Goal: Task Accomplishment & Management: Manage account settings

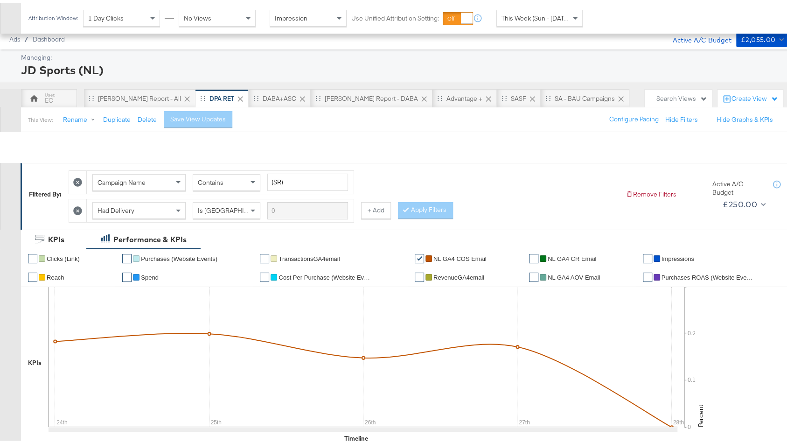
scroll to position [357, 0]
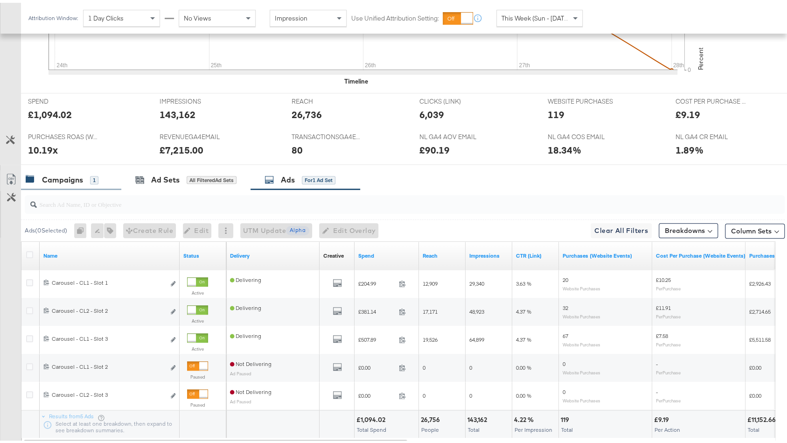
click at [68, 180] on div "Campaigns 1" at bounding box center [71, 177] width 100 height 20
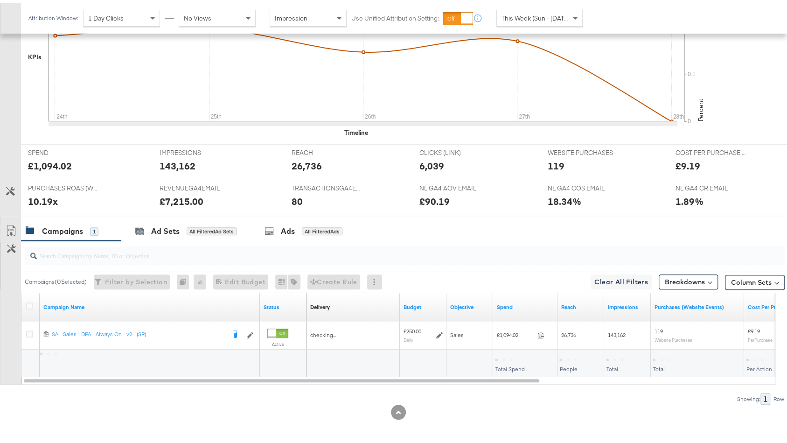
scroll to position [302, 0]
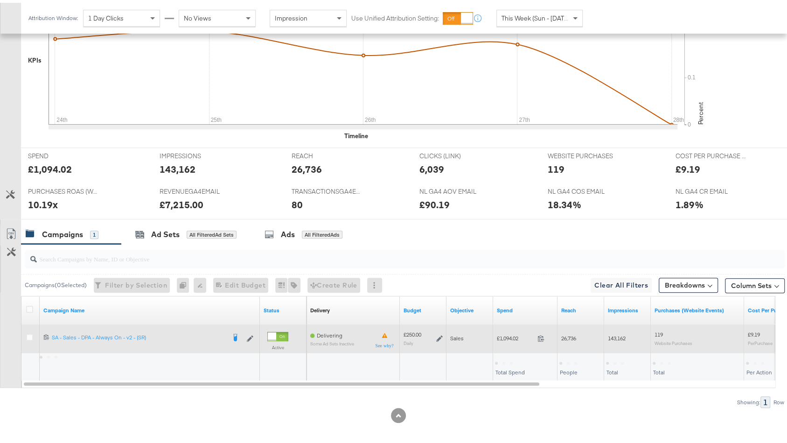
click at [438, 333] on icon at bounding box center [439, 335] width 7 height 7
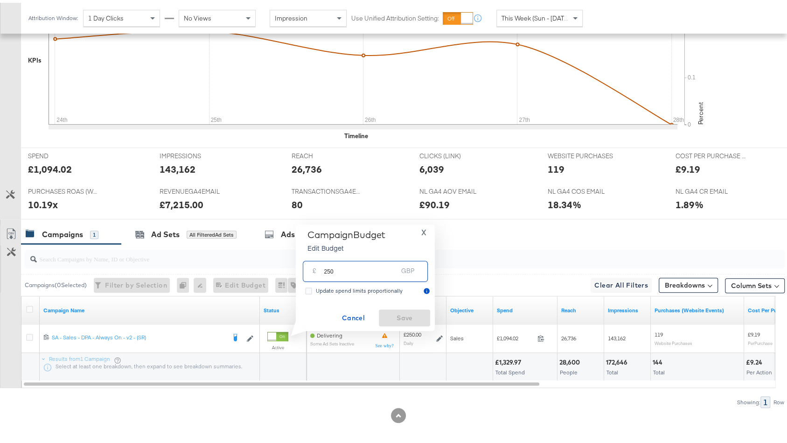
click at [326, 271] on input "250" at bounding box center [361, 265] width 74 height 20
type input "260"
click at [405, 316] on span "Save" at bounding box center [404, 315] width 44 height 12
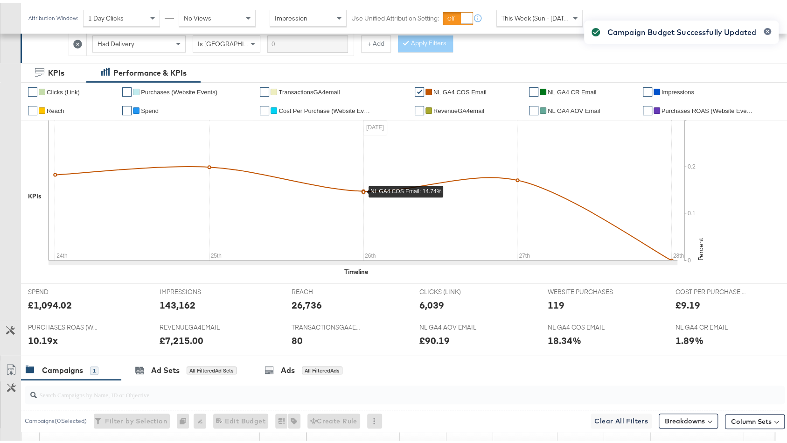
scroll to position [0, 0]
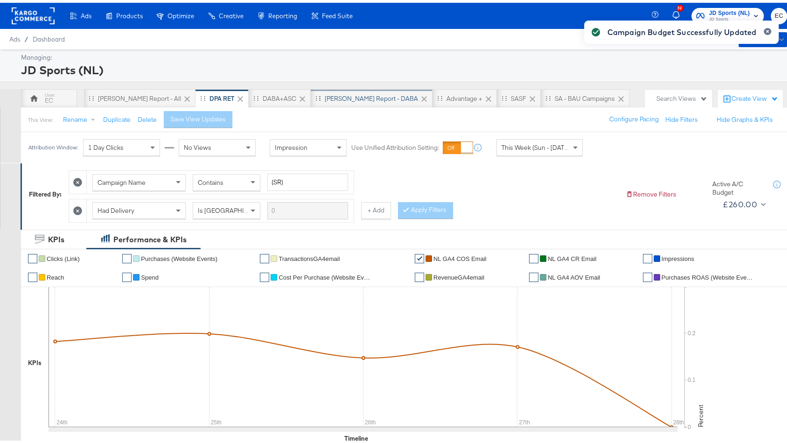
click at [345, 88] on div "SA - JD Report - DABA" at bounding box center [372, 95] width 122 height 19
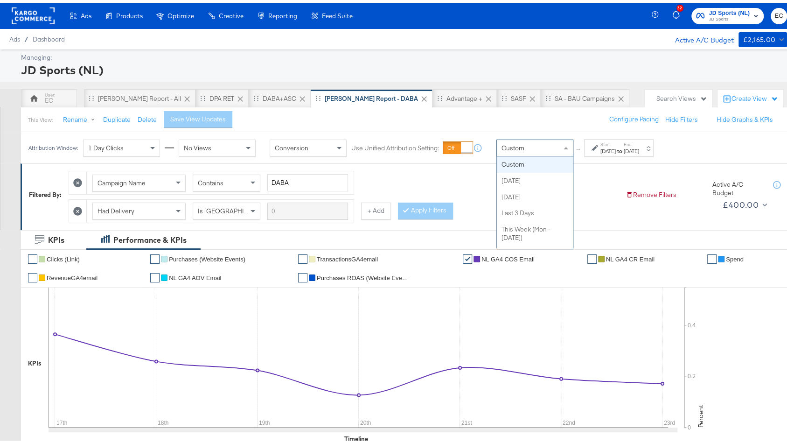
click at [535, 151] on div "Custom" at bounding box center [535, 145] width 76 height 16
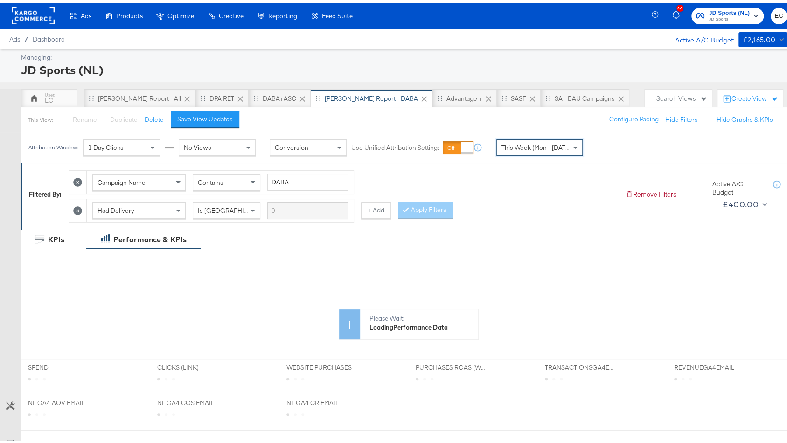
drag, startPoint x: 536, startPoint y: 210, endPoint x: 537, endPoint y: 226, distance: 15.4
click at [535, 145] on span "This Week (Mon - [DATE])" at bounding box center [536, 144] width 71 height 8
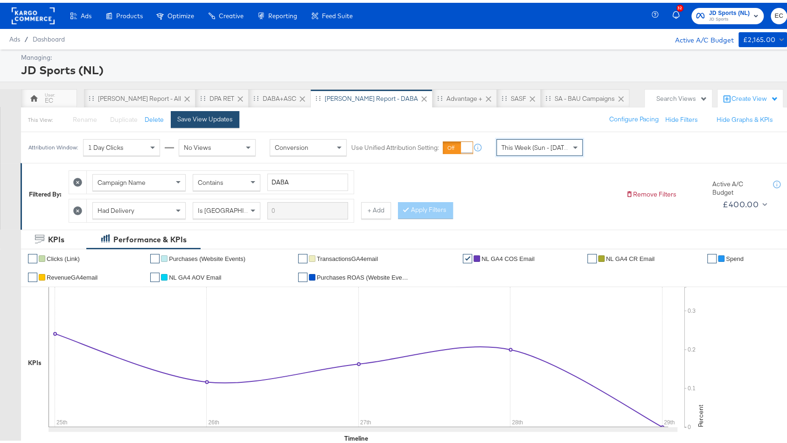
click at [199, 116] on div "Save View Updates" at bounding box center [205, 116] width 56 height 9
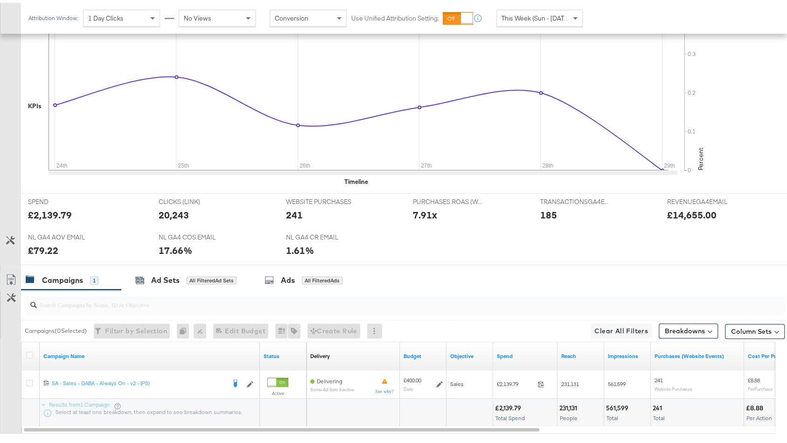
scroll to position [273, 0]
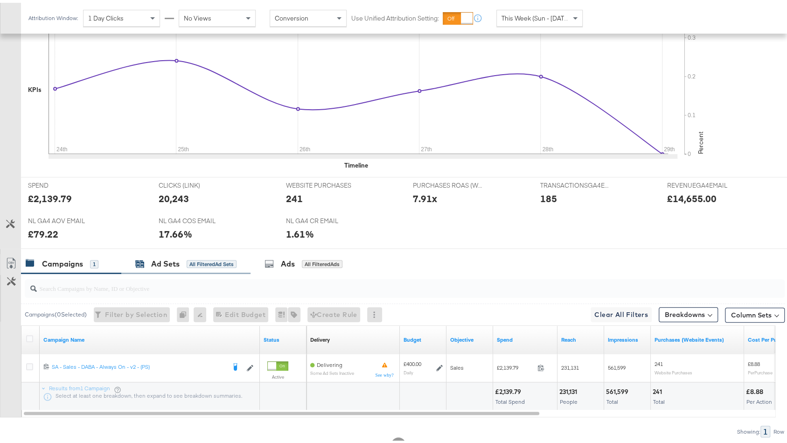
click at [208, 258] on div "All Filtered Ad Sets" at bounding box center [212, 261] width 50 height 8
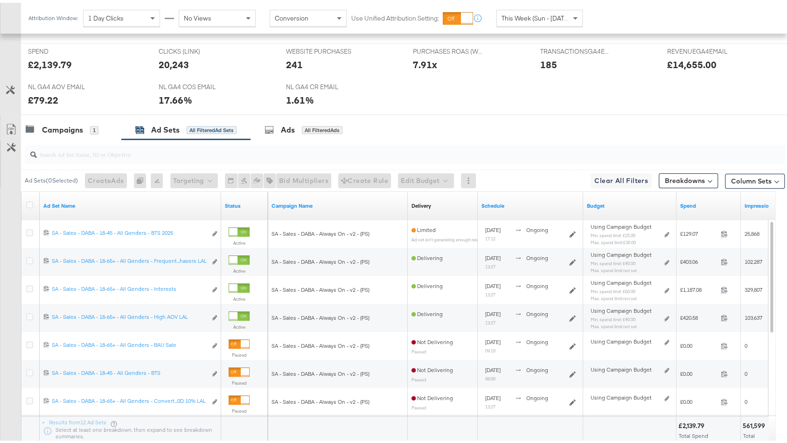
scroll to position [455, 0]
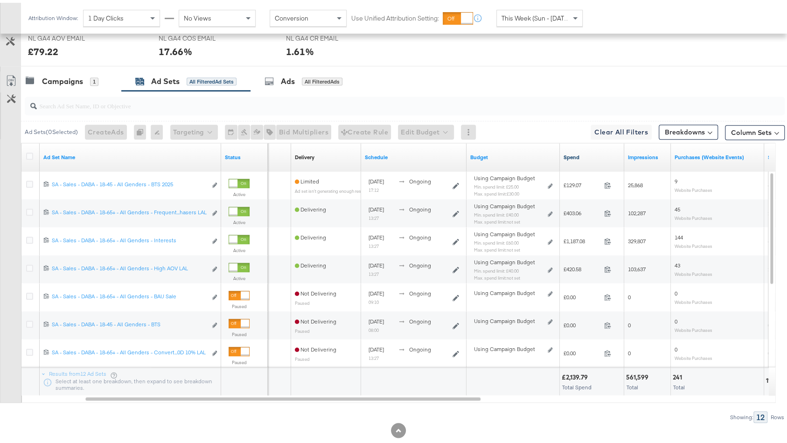
click at [599, 152] on link "Spend" at bounding box center [591, 154] width 57 height 7
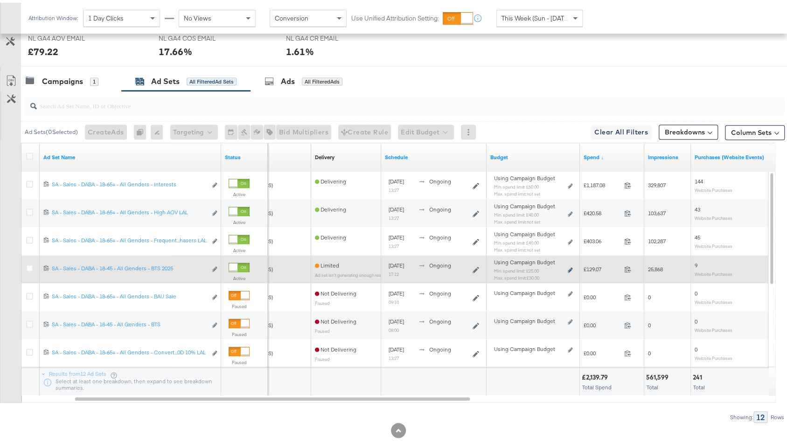
click at [569, 265] on icon at bounding box center [570, 266] width 5 height 5
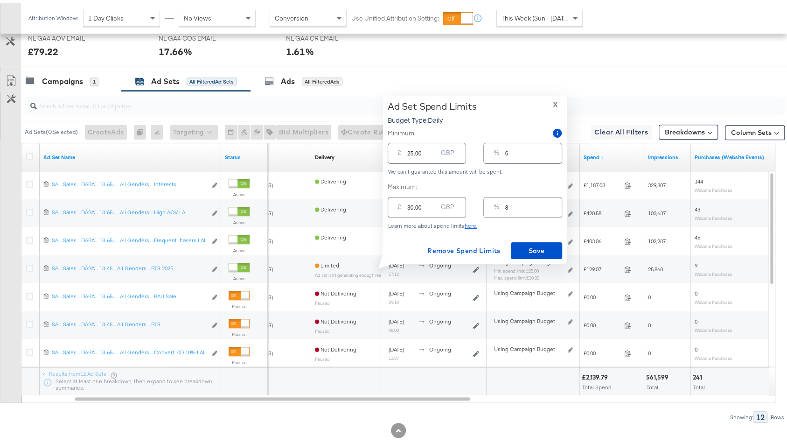
drag, startPoint x: 514, startPoint y: 202, endPoint x: 493, endPoint y: 202, distance: 21.5
click at [493, 202] on div "% 8" at bounding box center [522, 204] width 78 height 21
type input "10"
type input "40.00"
type input "10"
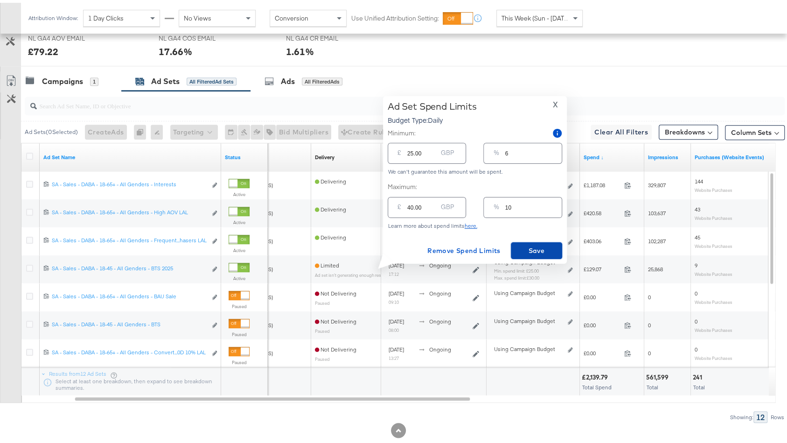
click at [519, 249] on span "Save" at bounding box center [536, 248] width 44 height 12
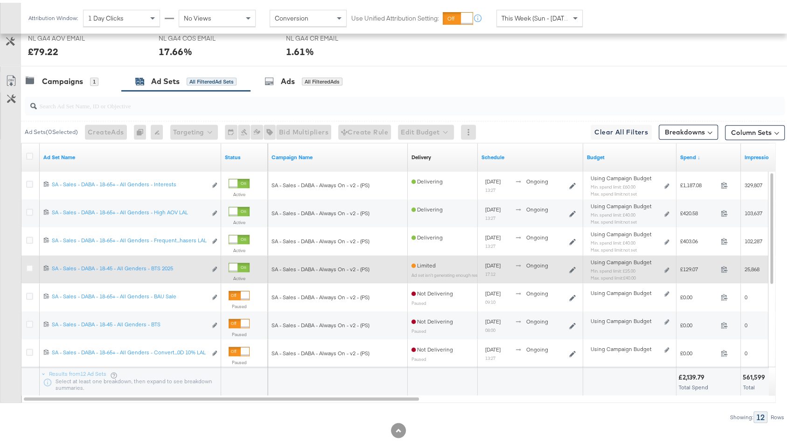
click at [669, 265] on div "Using Campaign Budget Min. spend limit: £25.00 Max. spend limit : £40.00 Edit s…" at bounding box center [630, 270] width 86 height 29
click at [667, 264] on icon at bounding box center [666, 266] width 5 height 5
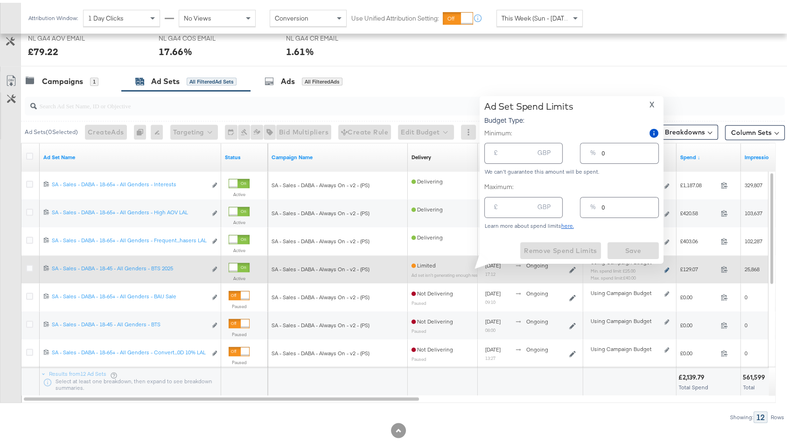
type input "25.00"
type input "6"
type input "40.00"
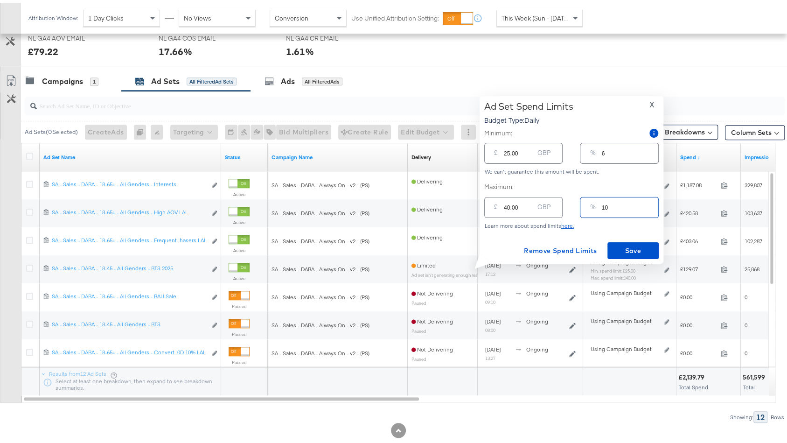
drag, startPoint x: 619, startPoint y: 207, endPoint x: 589, endPoint y: 207, distance: 29.9
click at [589, 207] on div "% 10" at bounding box center [619, 204] width 78 height 21
type input "15"
type input "60.00"
type input "15"
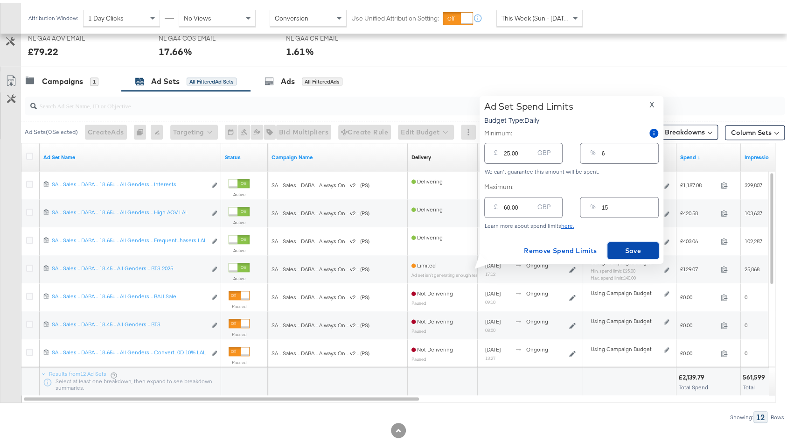
click at [632, 243] on span "Save" at bounding box center [633, 248] width 44 height 12
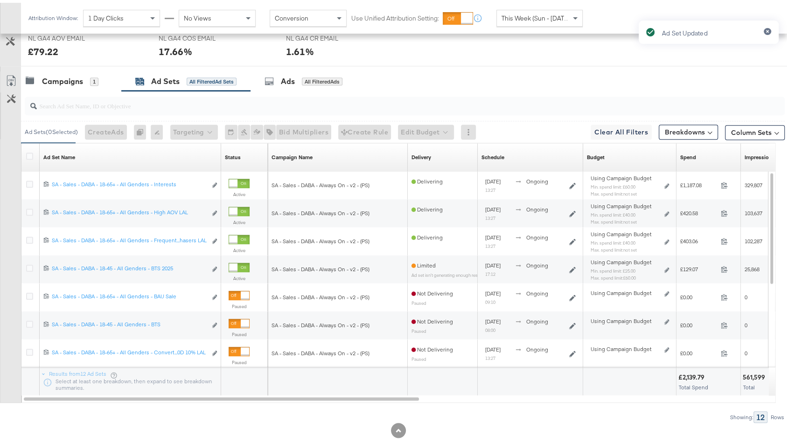
click at [84, 76] on div "Campaigns 1" at bounding box center [62, 78] width 73 height 11
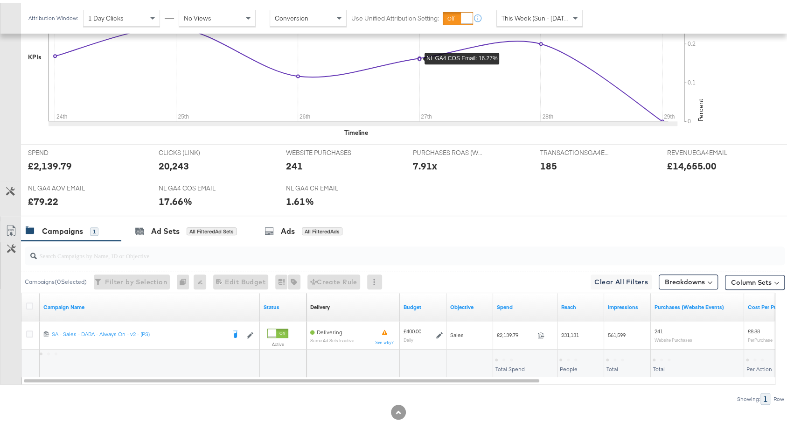
scroll to position [302, 0]
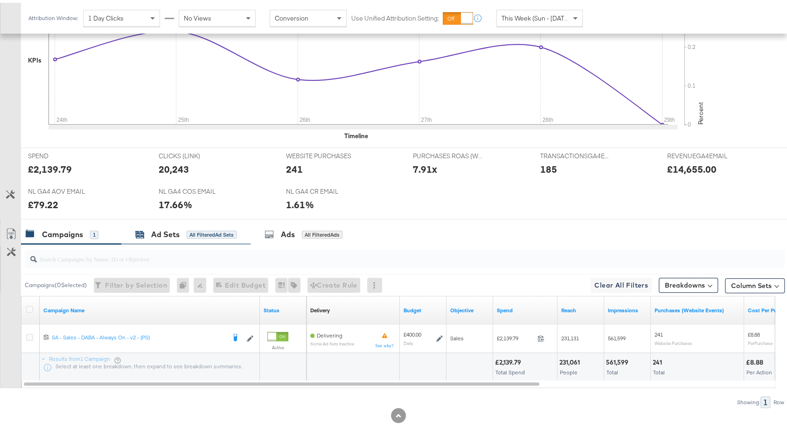
click at [198, 228] on div "All Filtered Ad Sets" at bounding box center [212, 232] width 50 height 8
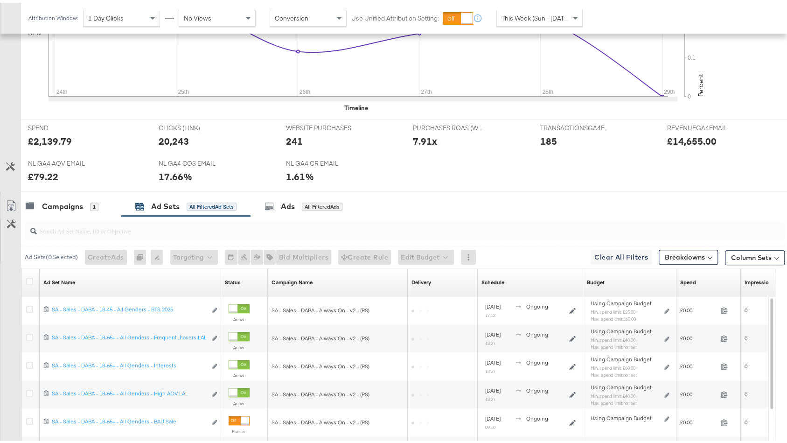
scroll to position [455, 0]
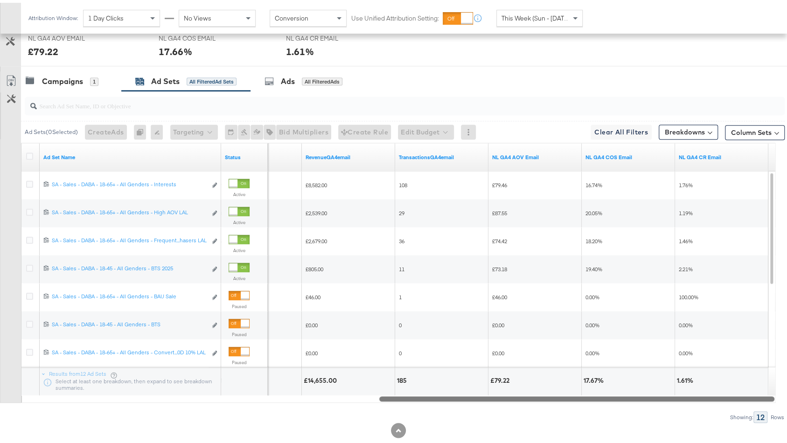
drag, startPoint x: 369, startPoint y: 395, endPoint x: 796, endPoint y: 437, distance: 428.4
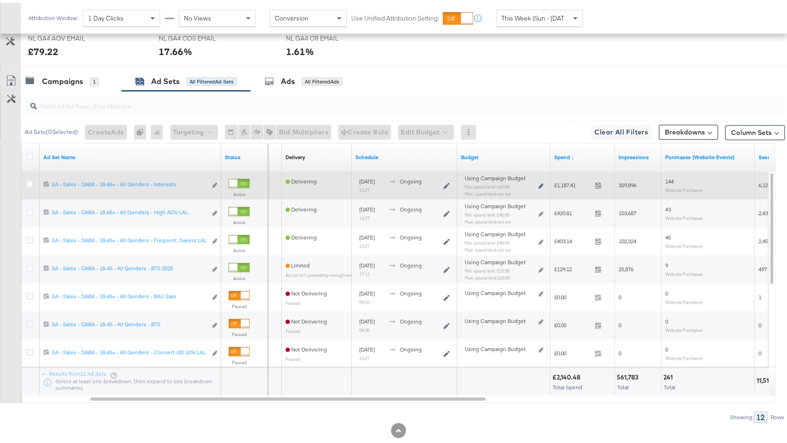
click at [538, 182] on icon at bounding box center [540, 183] width 5 height 5
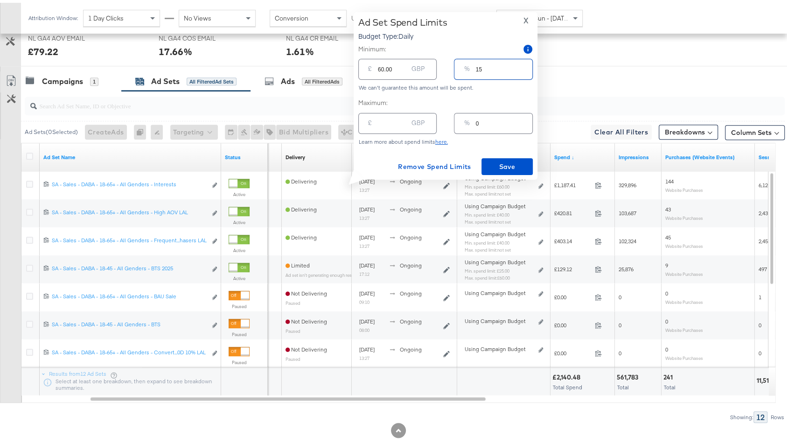
click at [502, 69] on input "15" at bounding box center [503, 63] width 56 height 20
type input "1"
type input "4.00"
type input "12"
type input "48.00"
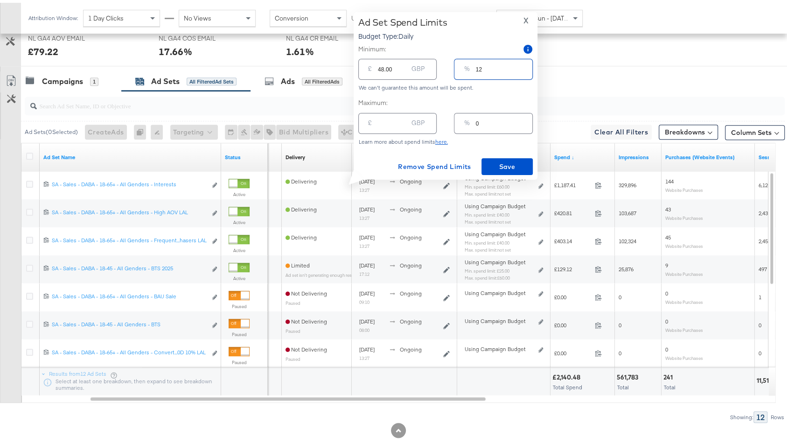
type input "2"
type input "8.00"
type input "20"
type input "80.00"
type input "20"
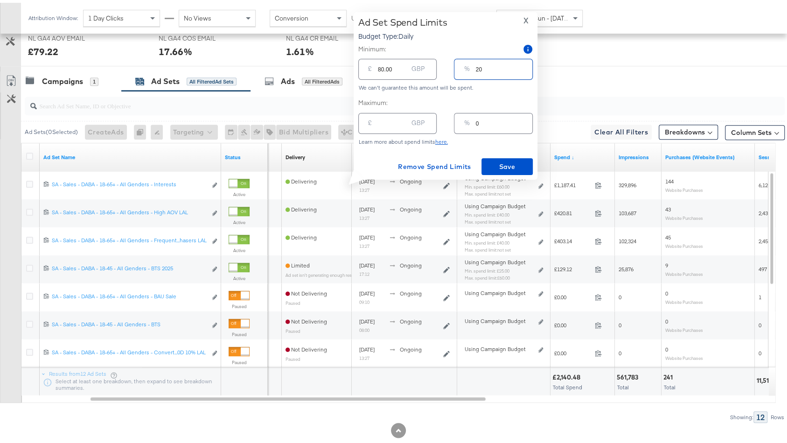
click at [529, 20] on button "X" at bounding box center [526, 17] width 13 height 7
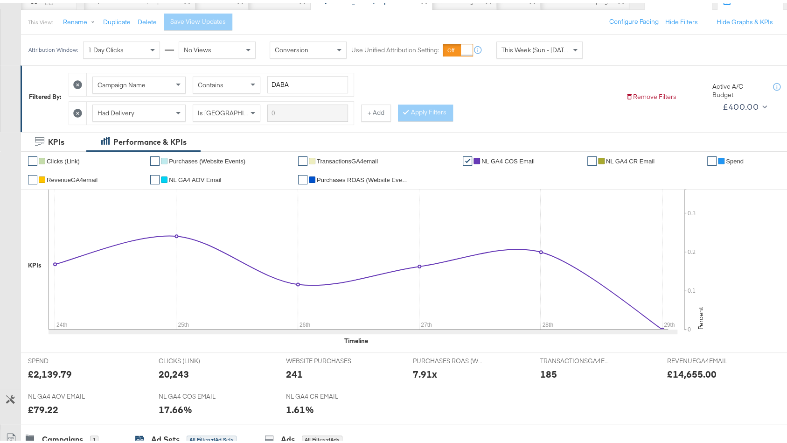
scroll to position [0, 0]
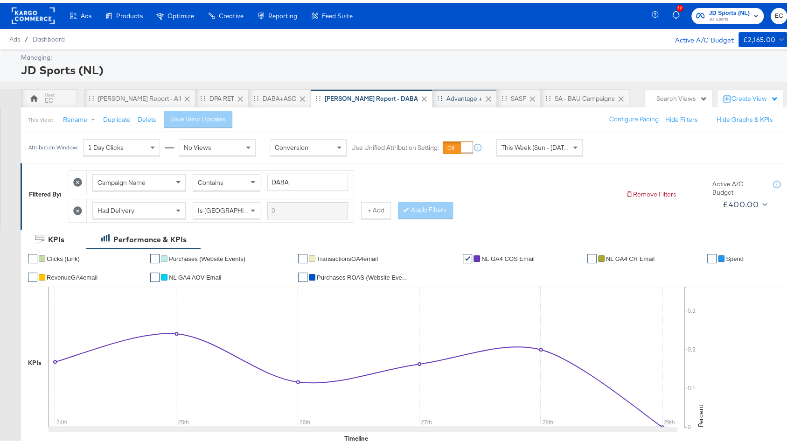
click at [446, 95] on div "Advantage +" at bounding box center [464, 95] width 36 height 9
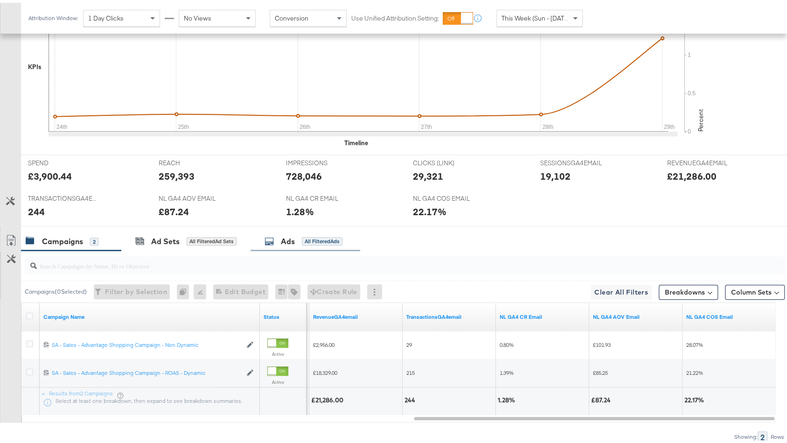
scroll to position [358, 0]
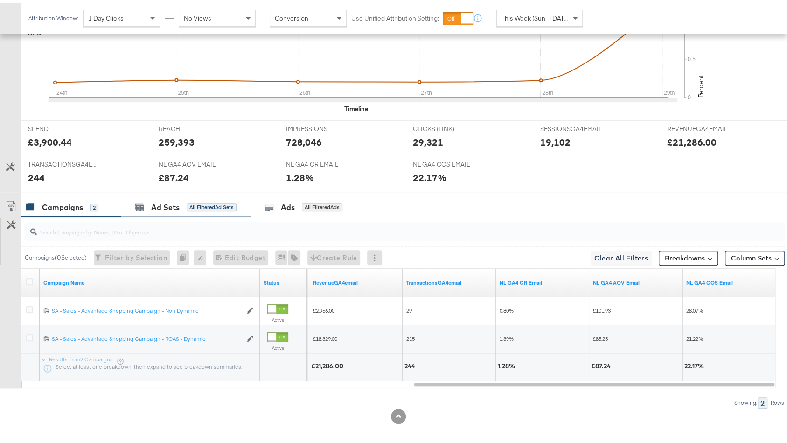
click at [198, 207] on div "Ad Sets All Filtered Ad Sets" at bounding box center [185, 205] width 129 height 20
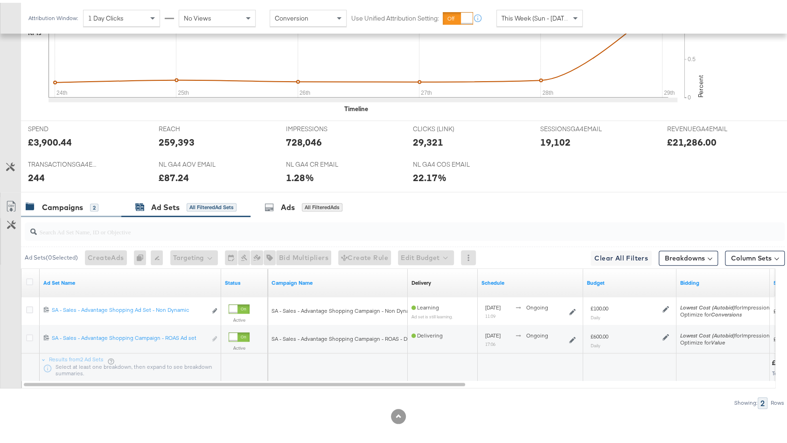
click at [87, 199] on div "Campaigns 2" at bounding box center [62, 204] width 73 height 11
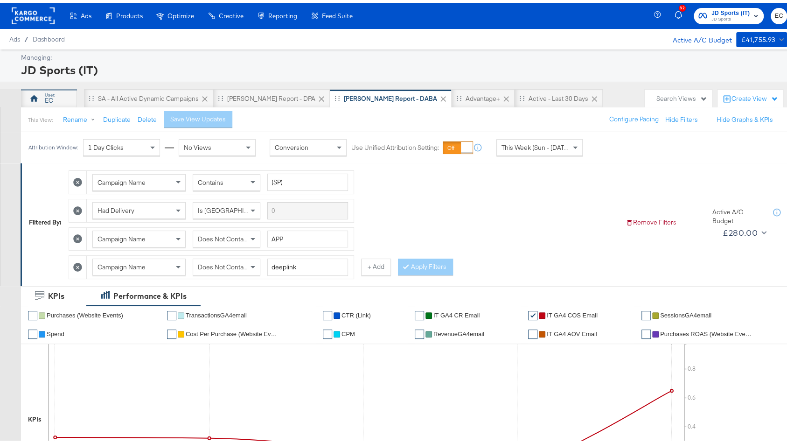
click at [56, 95] on div "EC" at bounding box center [49, 95] width 56 height 19
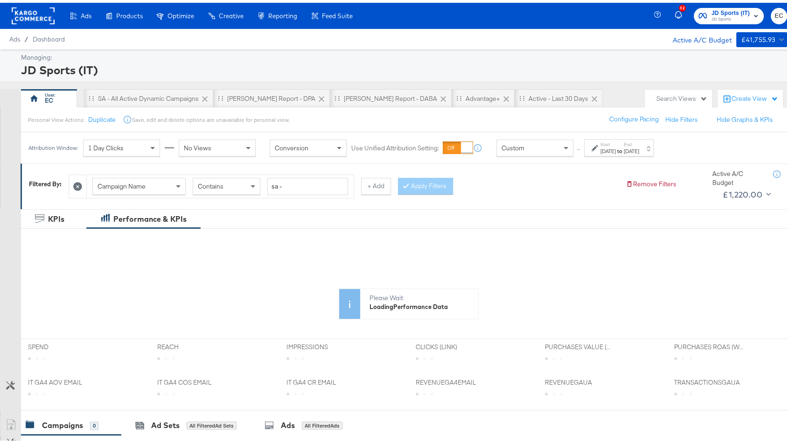
click at [549, 144] on div "Custom" at bounding box center [535, 145] width 76 height 16
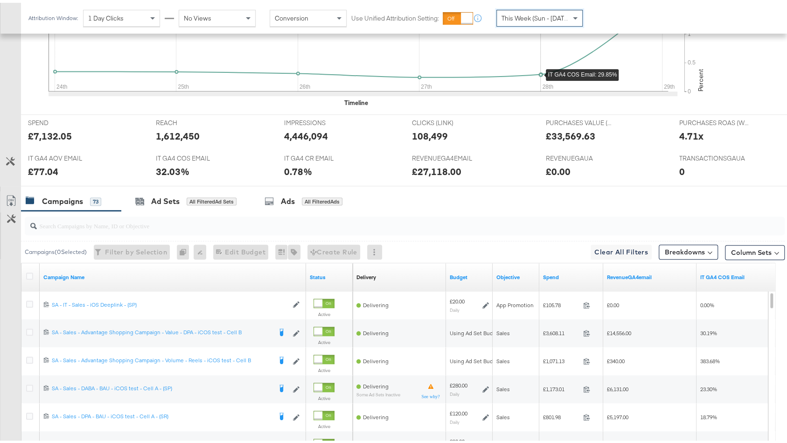
scroll to position [443, 0]
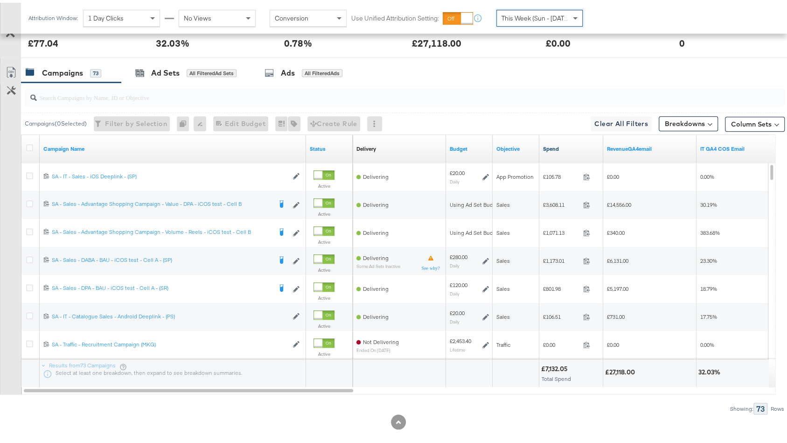
click at [574, 142] on link "Spend" at bounding box center [571, 145] width 56 height 7
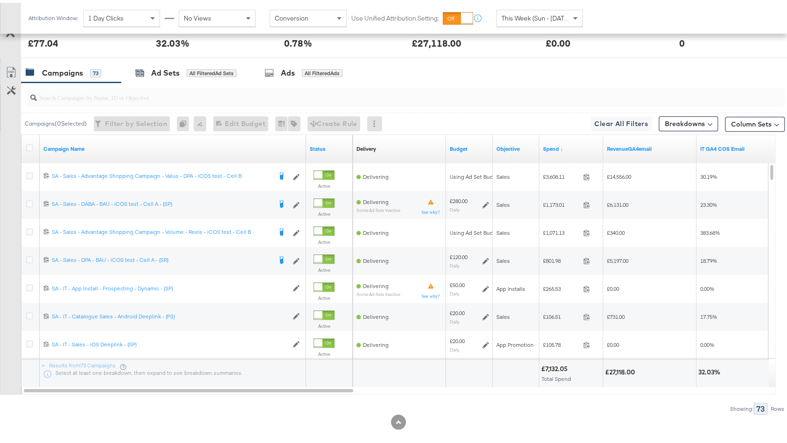
scroll to position [450, 0]
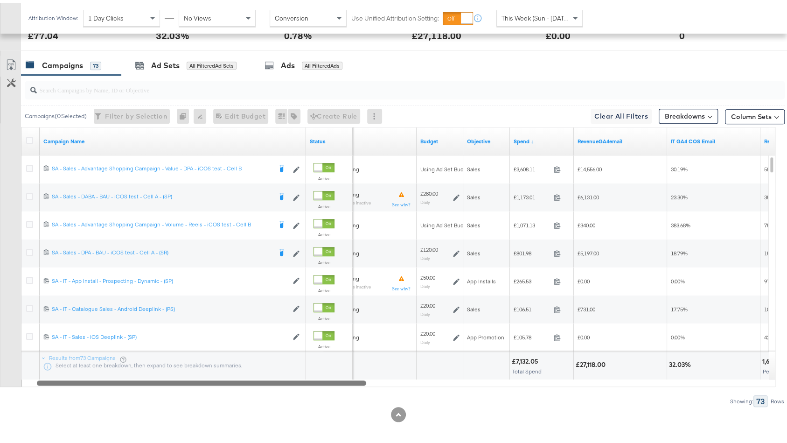
drag, startPoint x: 340, startPoint y: 375, endPoint x: 302, endPoint y: 349, distance: 46.6
click at [302, 349] on div "Campaign Name Status Delivery Sorting Unavailable Budget Objective Spend ↓ Reve…" at bounding box center [398, 254] width 754 height 260
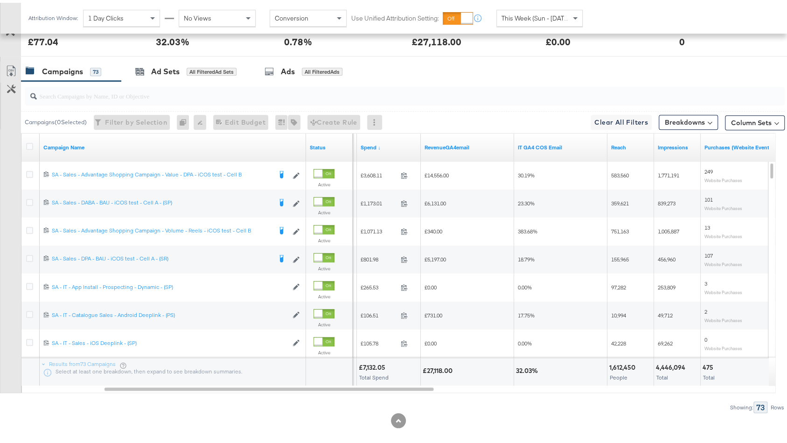
scroll to position [442, 0]
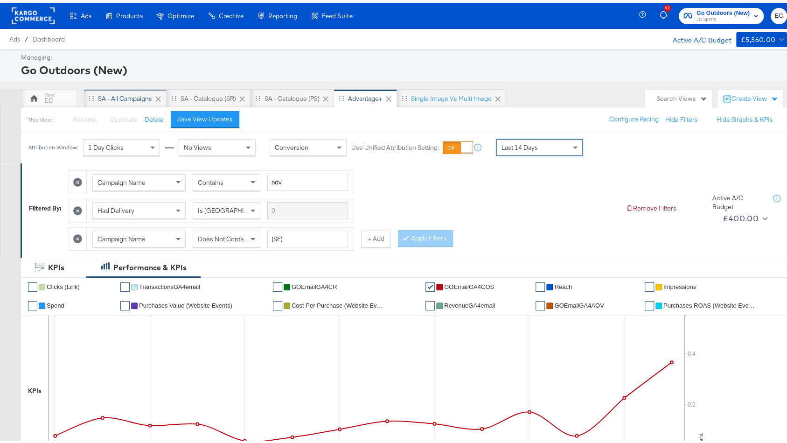
click at [137, 89] on div "SA - All Campaigns" at bounding box center [125, 95] width 83 height 19
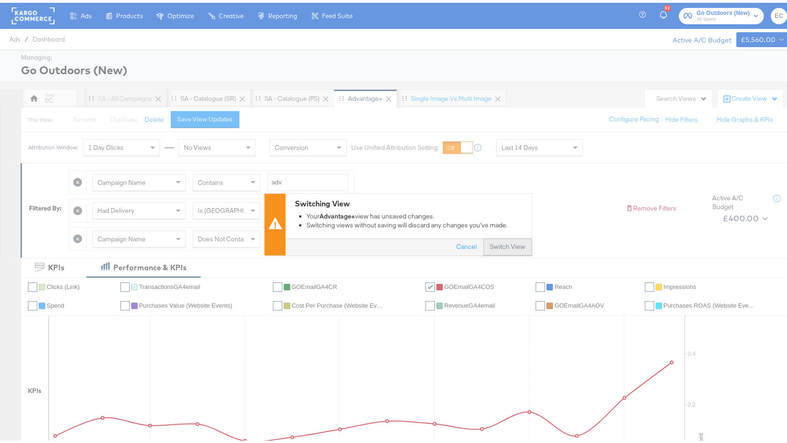
click at [505, 238] on button "Switch View" at bounding box center [507, 244] width 49 height 17
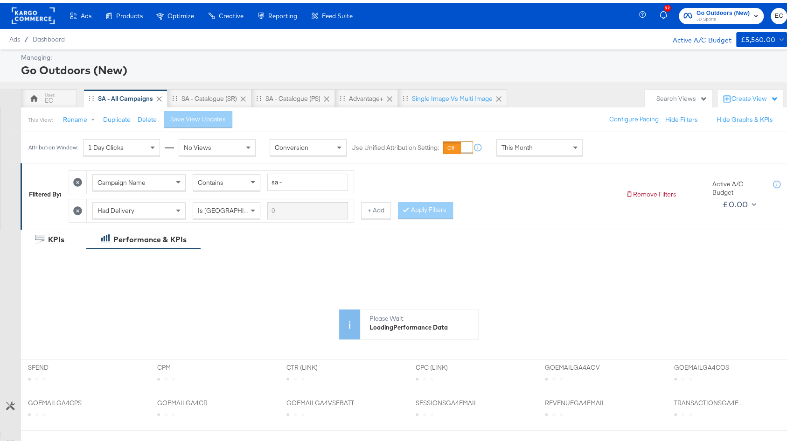
click at [525, 140] on span "This Month" at bounding box center [516, 144] width 31 height 8
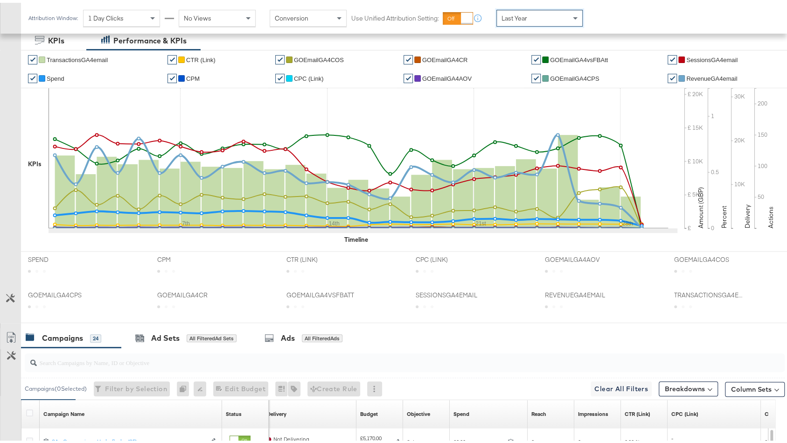
scroll to position [264, 0]
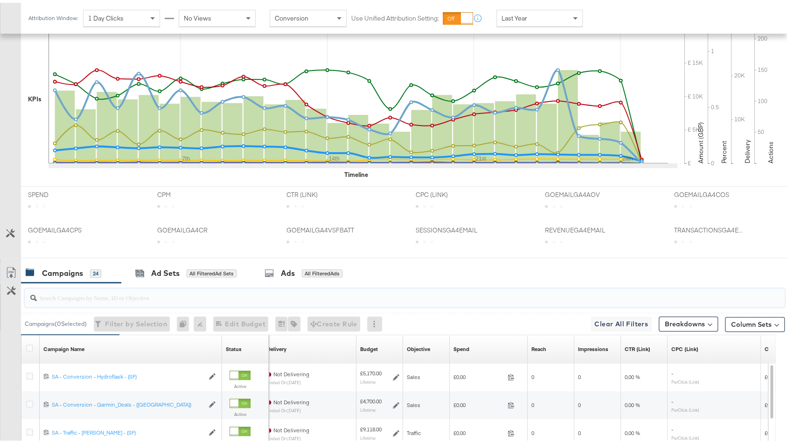
click at [159, 293] on input "search" at bounding box center [376, 291] width 679 height 18
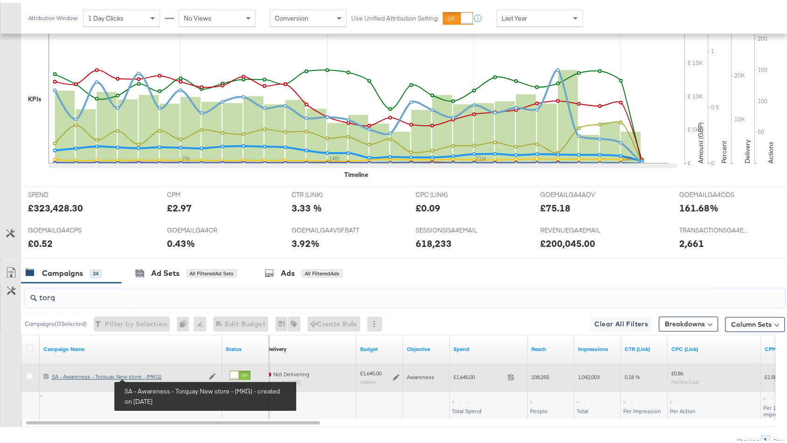
type input "torq"
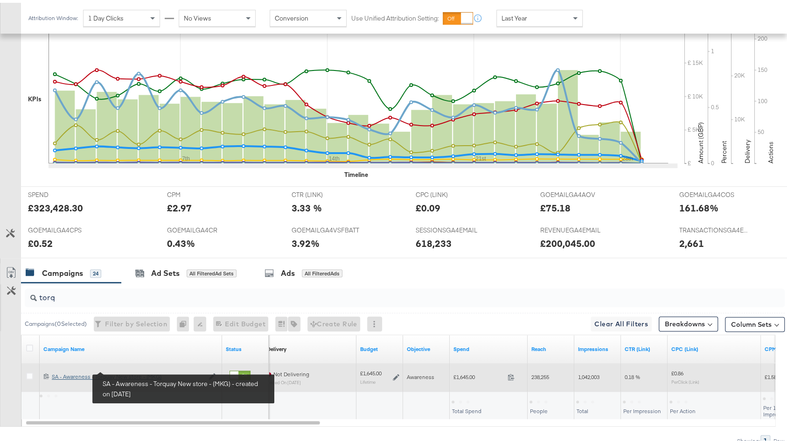
click at [147, 373] on div "SA - Awareness - Torquay New store - (MKG) SA - Awareness - Torquay New store -…" at bounding box center [128, 373] width 152 height 7
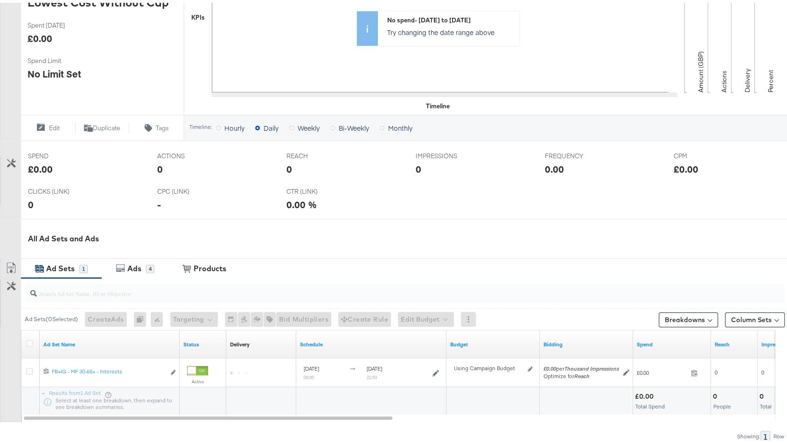
scroll to position [317, 0]
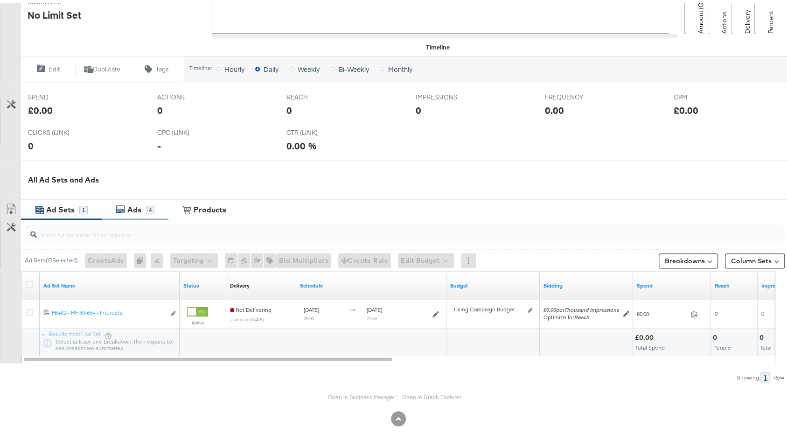
click at [148, 208] on div "4" at bounding box center [150, 207] width 8 height 8
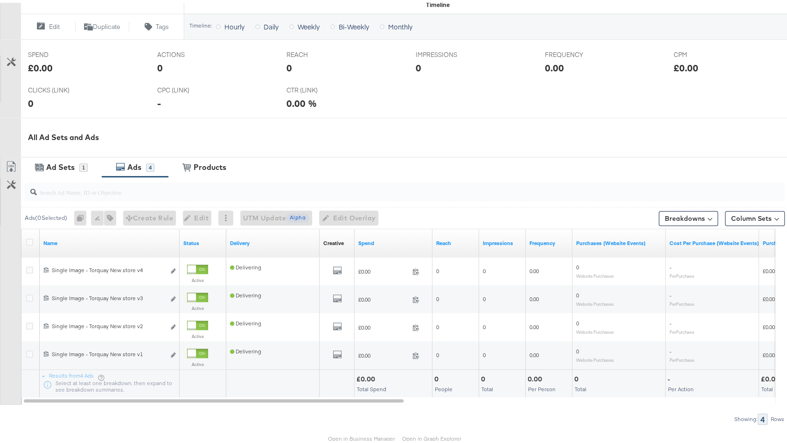
scroll to position [401, 0]
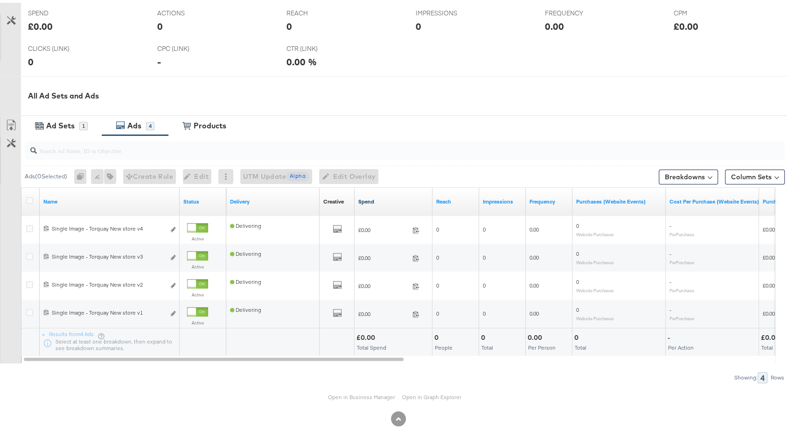
click at [384, 197] on link "Spend" at bounding box center [393, 198] width 70 height 7
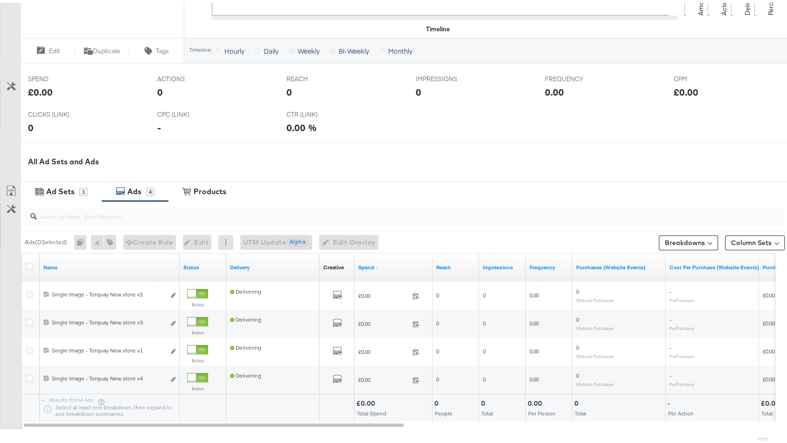
scroll to position [369, 0]
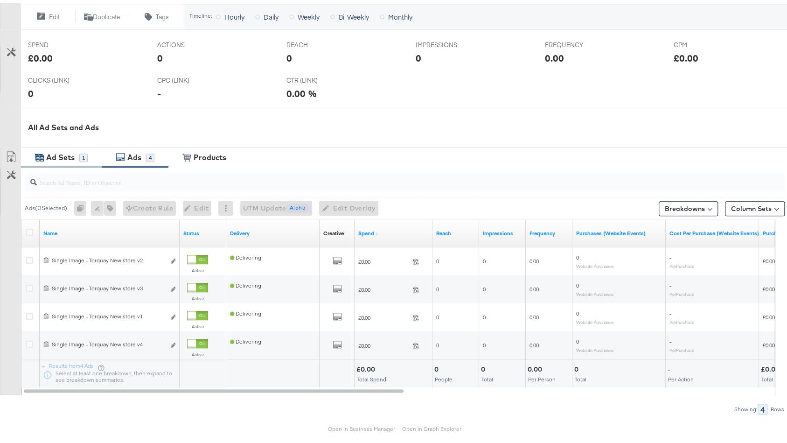
click at [67, 151] on div "Ad Sets" at bounding box center [60, 154] width 28 height 11
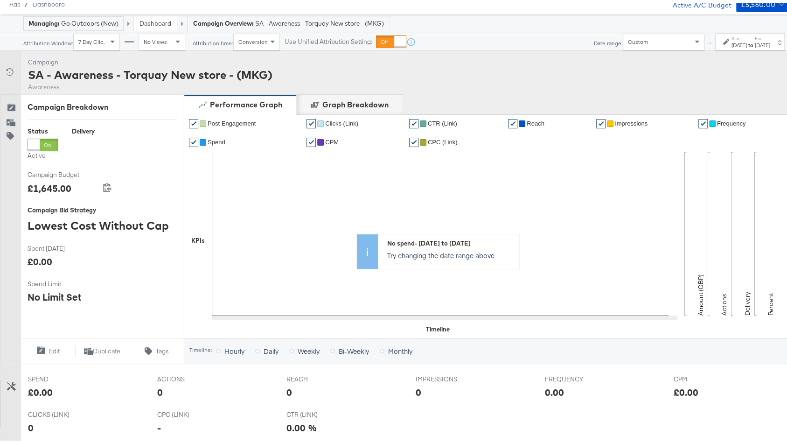
scroll to position [0, 0]
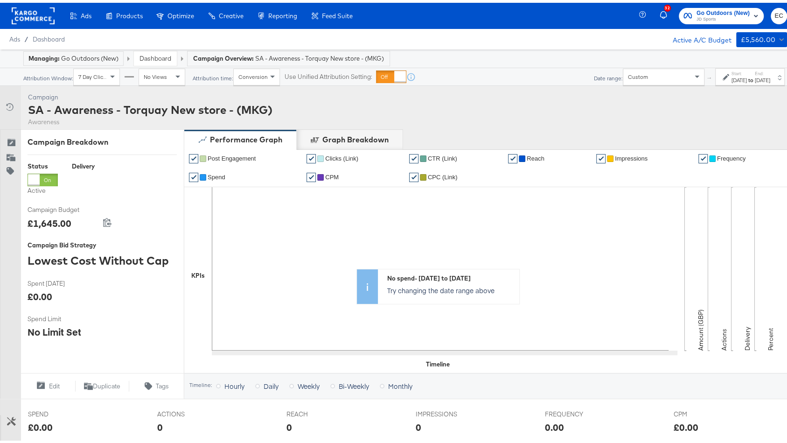
click at [731, 74] on div "[DATE]" at bounding box center [738, 77] width 15 height 7
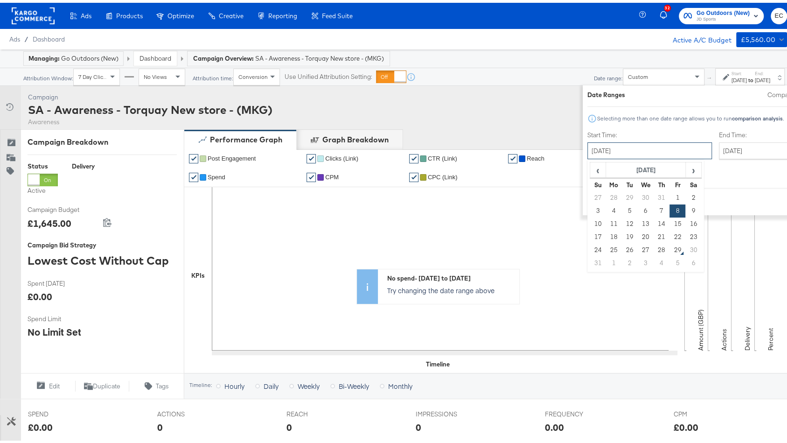
click at [591, 146] on input "[DATE]" at bounding box center [649, 147] width 125 height 17
click at [606, 165] on th "[DATE]" at bounding box center [646, 168] width 80 height 16
click at [599, 165] on th "2025" at bounding box center [645, 168] width 93 height 16
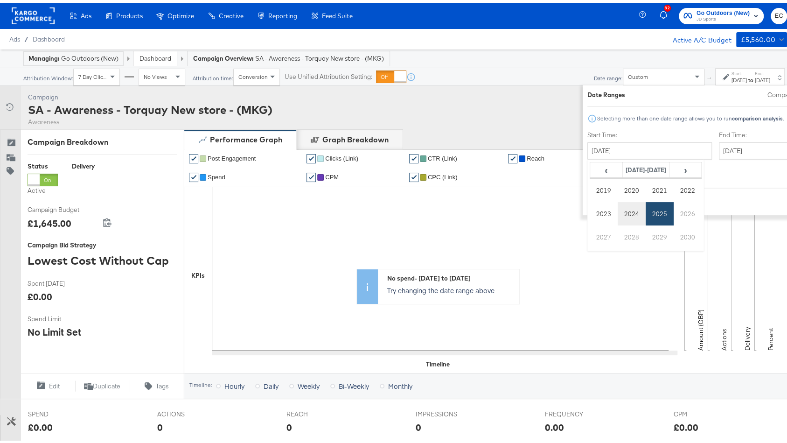
click at [618, 208] on td "2024" at bounding box center [632, 210] width 28 height 23
click at [618, 232] on td "Oct" at bounding box center [632, 233] width 28 height 23
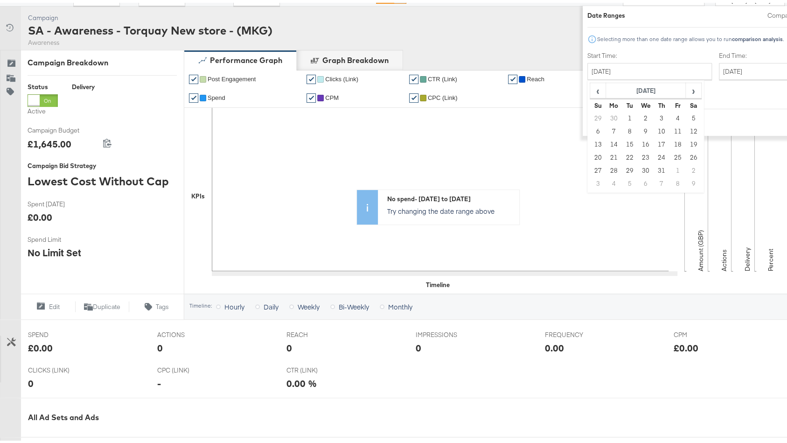
scroll to position [68, 0]
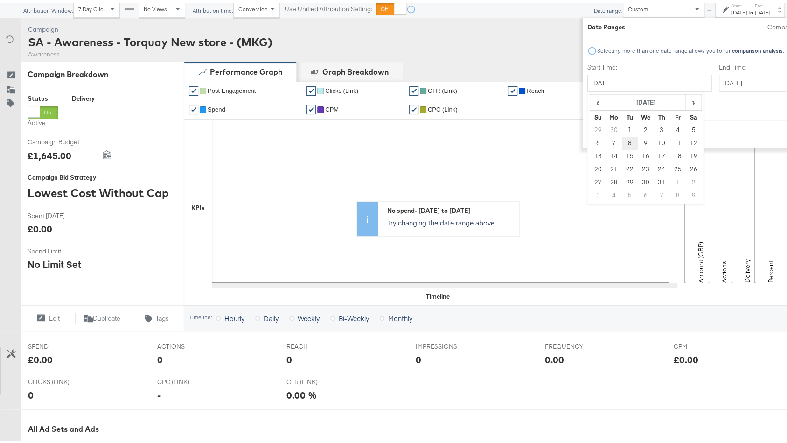
click at [622, 140] on td "8" at bounding box center [630, 140] width 16 height 13
type input "[DATE]"
click at [718, 82] on input "[DATE]" at bounding box center [767, 80] width 98 height 17
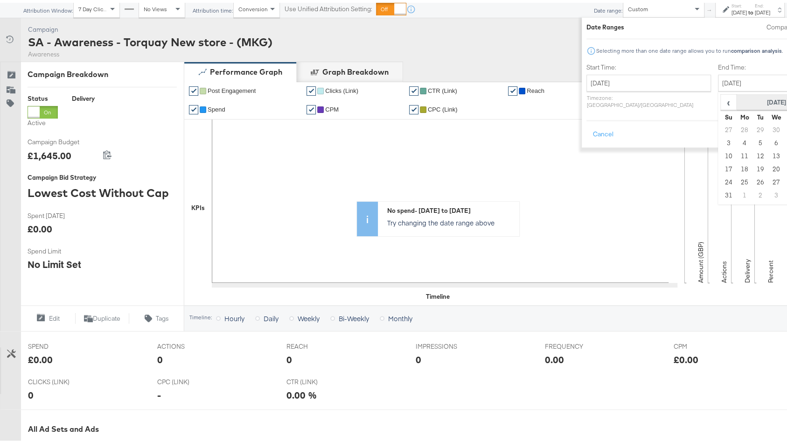
click at [736, 102] on th "[DATE]" at bounding box center [776, 100] width 80 height 16
click at [730, 103] on th "2025" at bounding box center [776, 100] width 93 height 16
click at [748, 142] on td "2024" at bounding box center [762, 143] width 28 height 23
click at [748, 164] on td "Oct" at bounding box center [762, 166] width 28 height 23
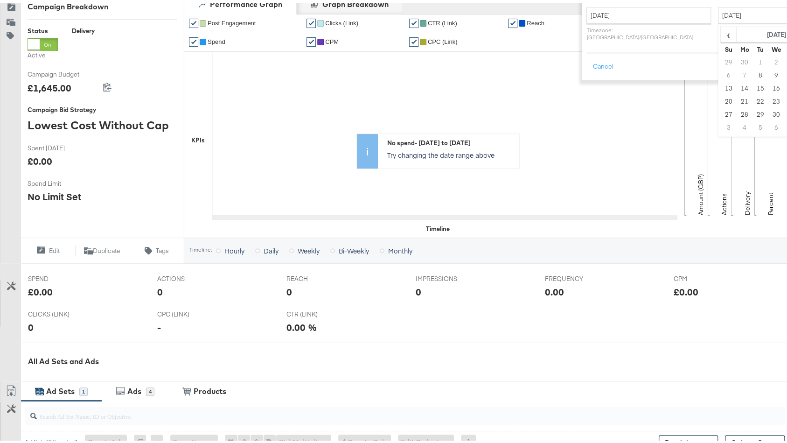
scroll to position [135, 0]
click at [736, 99] on td "21" at bounding box center [744, 99] width 16 height 13
type input "[DATE]"
click at [786, 61] on button "Apply" at bounding box center [801, 64] width 29 height 17
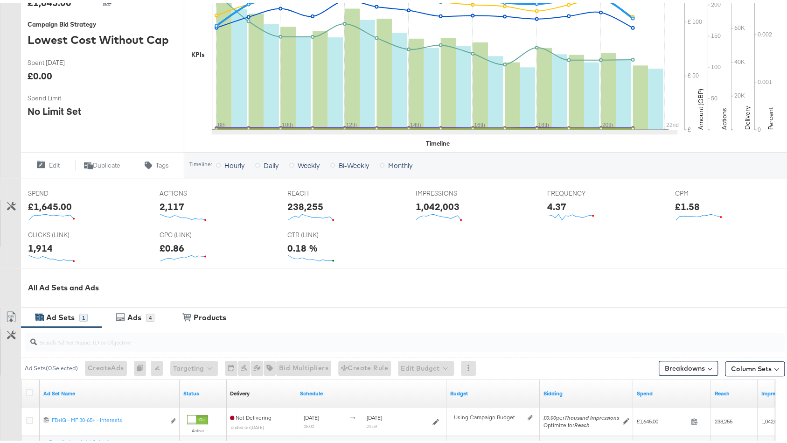
scroll to position [327, 0]
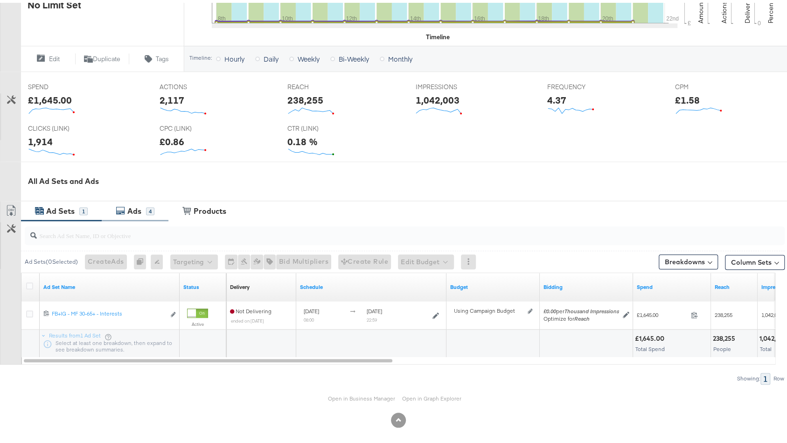
click at [143, 199] on div "Ads 4" at bounding box center [135, 208] width 67 height 20
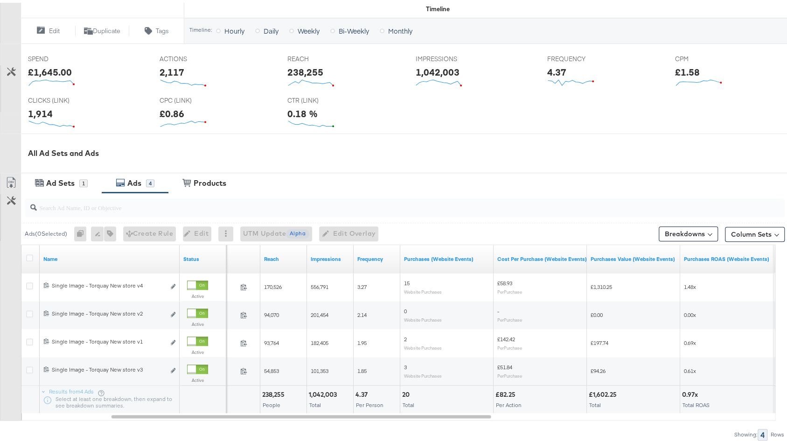
scroll to position [371, 0]
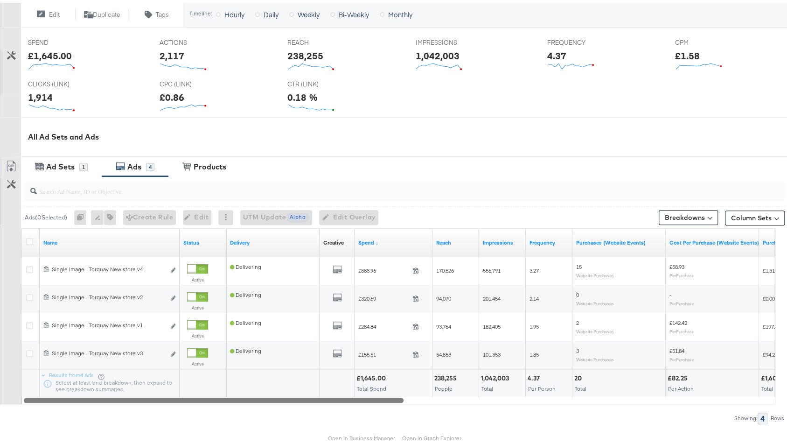
drag, startPoint x: 486, startPoint y: 392, endPoint x: 310, endPoint y: 394, distance: 176.3
click at [321, 395] on div at bounding box center [214, 397] width 380 height 8
